Goal: Task Accomplishment & Management: Manage account settings

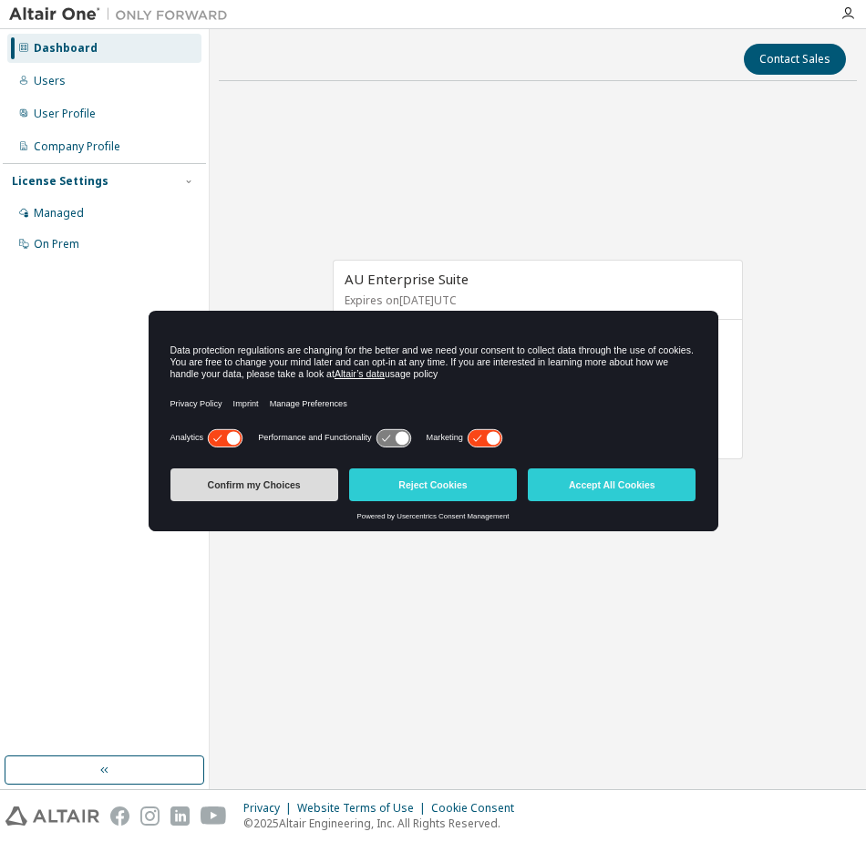
click at [280, 490] on button "Confirm my Choices" at bounding box center [254, 485] width 168 height 33
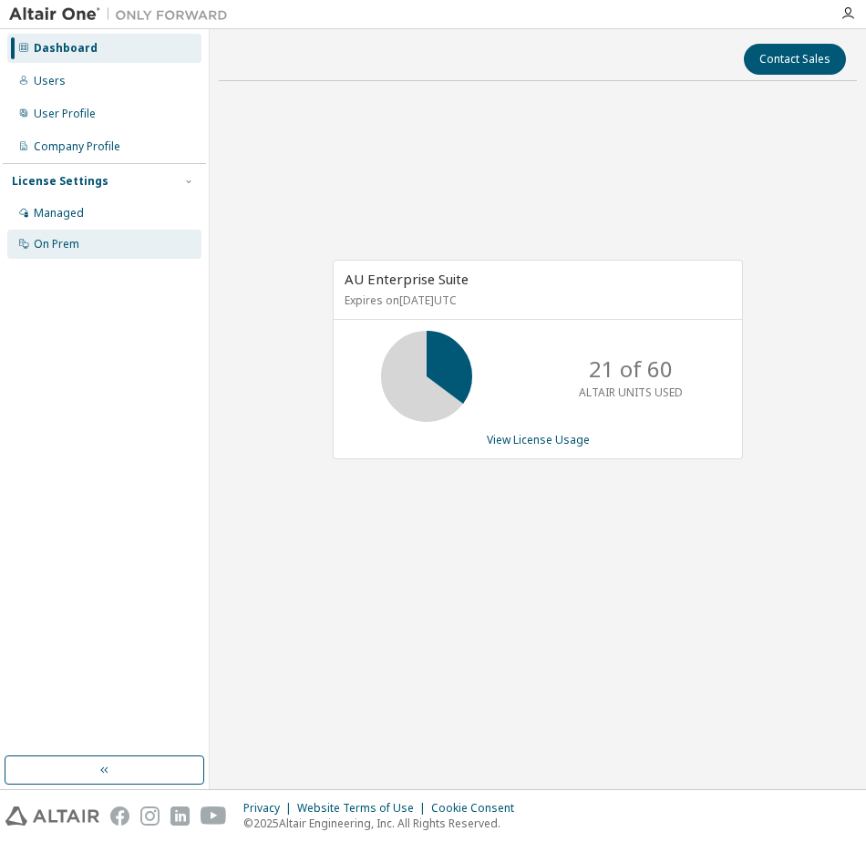
click at [24, 243] on icon at bounding box center [23, 243] width 9 height 9
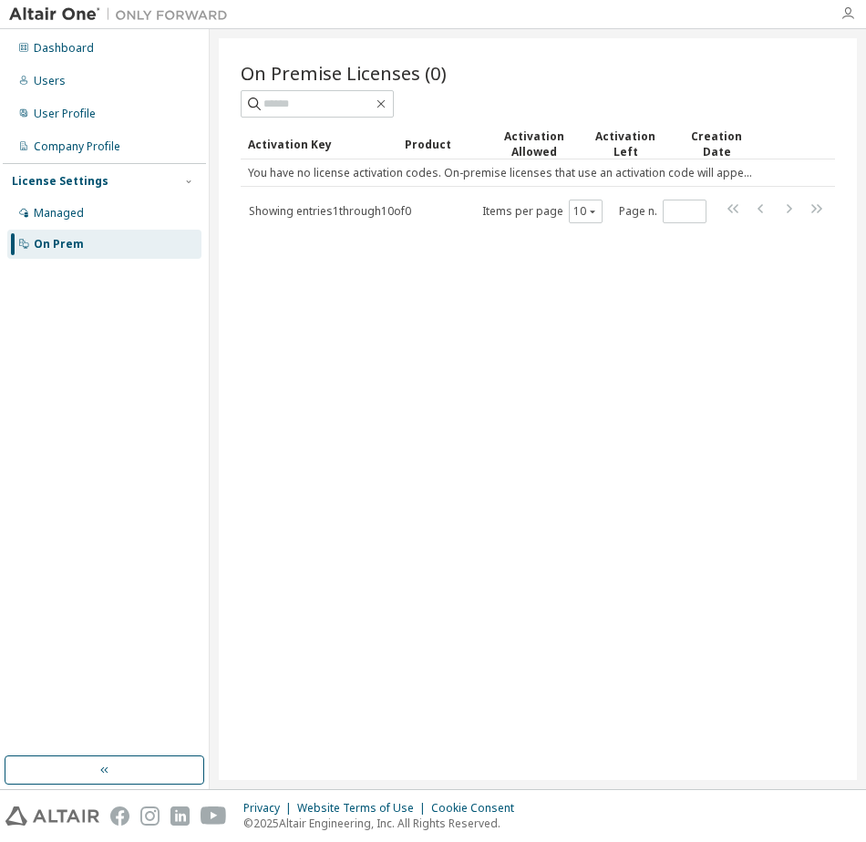
click at [851, 18] on icon "button" at bounding box center [847, 13] width 15 height 15
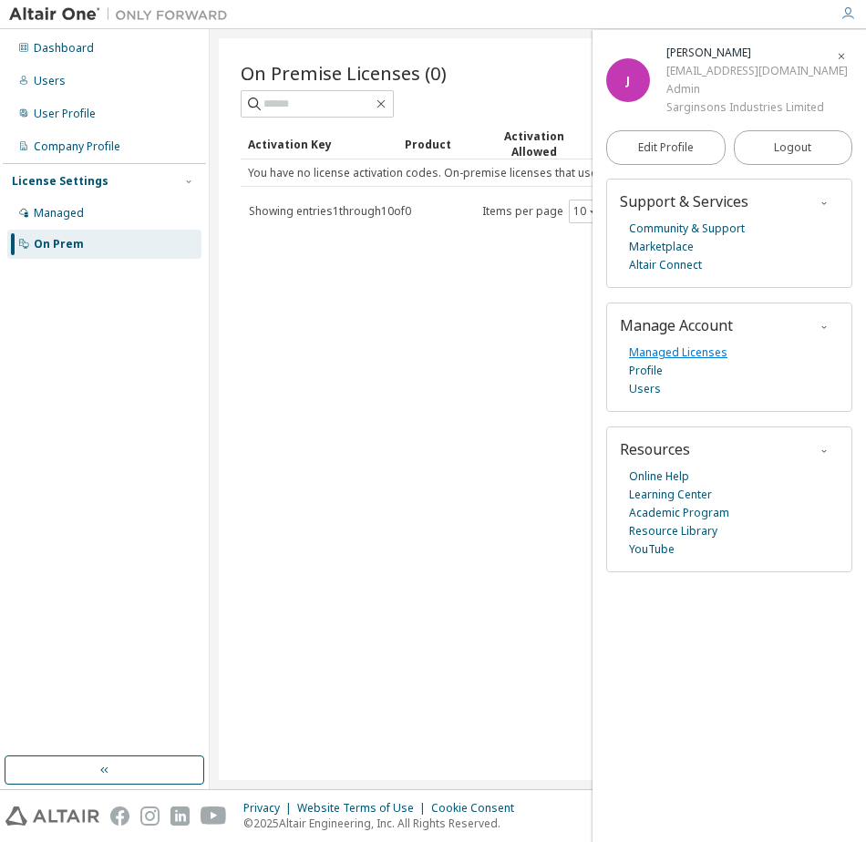
click at [694, 346] on link "Managed Licenses" at bounding box center [678, 353] width 98 height 18
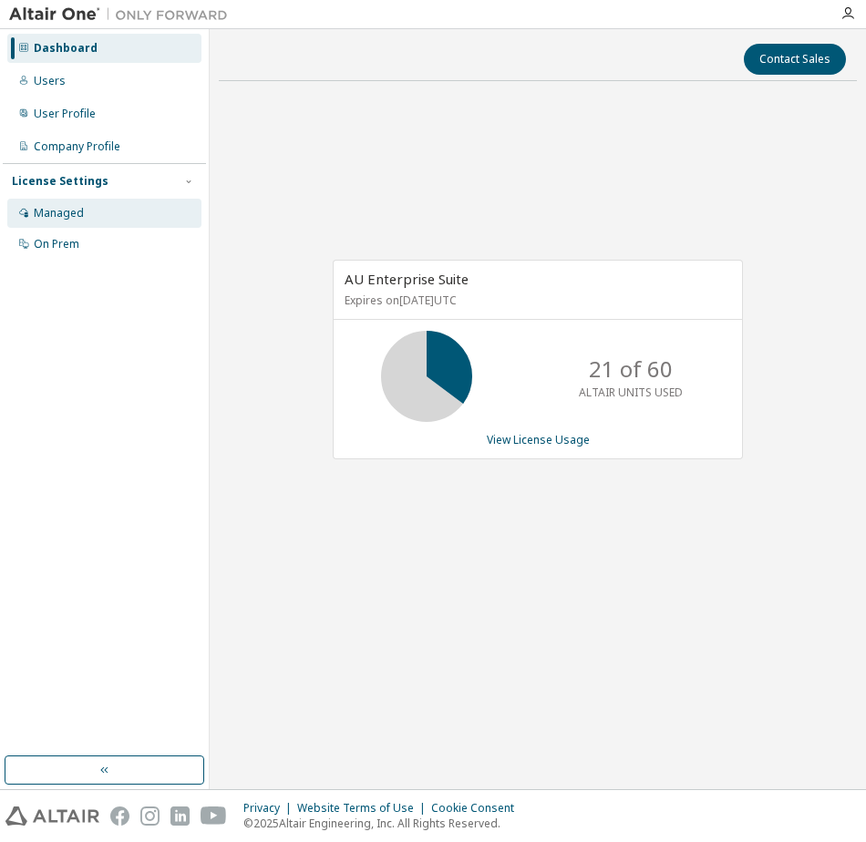
click at [46, 222] on div "Managed" at bounding box center [104, 213] width 194 height 29
